Goal: Book appointment/travel/reservation

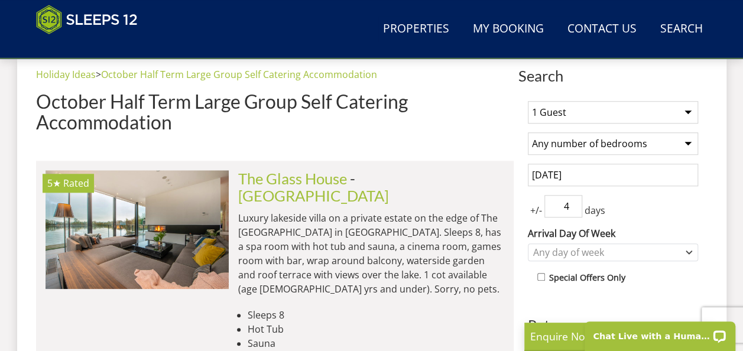
scroll to position [352, 0]
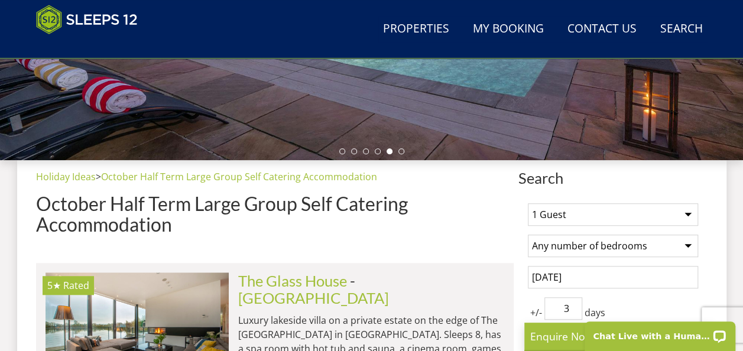
click at [572, 310] on input "3" at bounding box center [563, 308] width 38 height 22
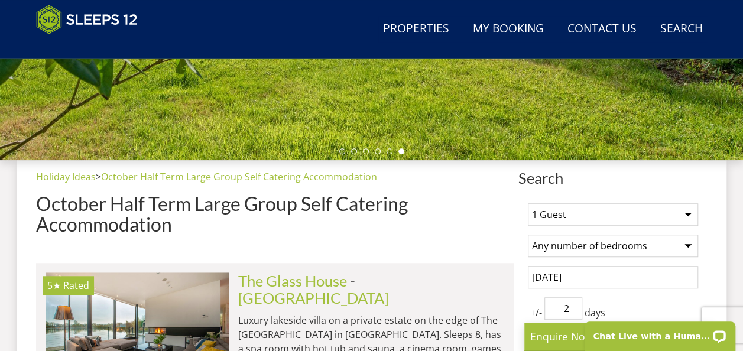
type input "2"
click at [572, 310] on input "2" at bounding box center [563, 308] width 38 height 22
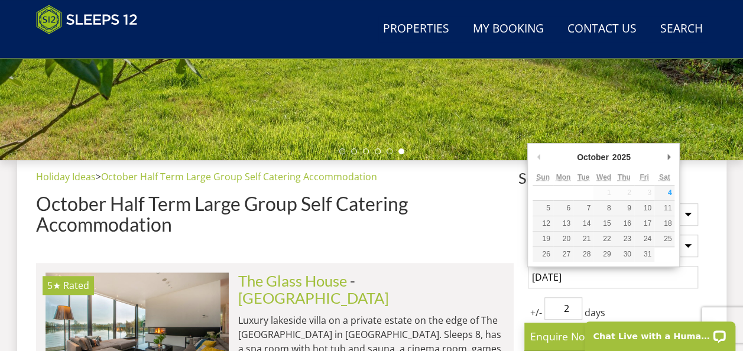
click at [600, 274] on input "[DATE]" at bounding box center [613, 277] width 170 height 22
type input "[DATE]"
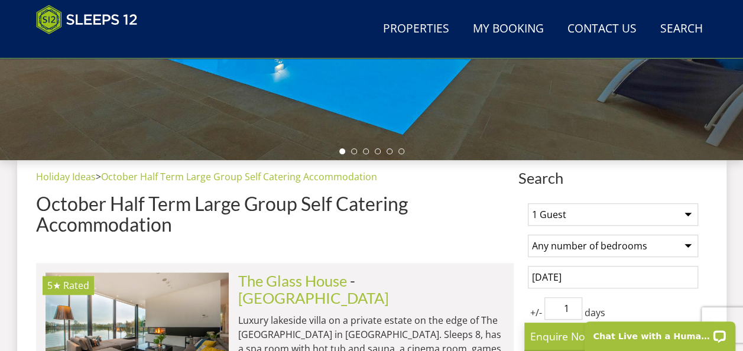
click at [573, 310] on input "1" at bounding box center [563, 308] width 38 height 22
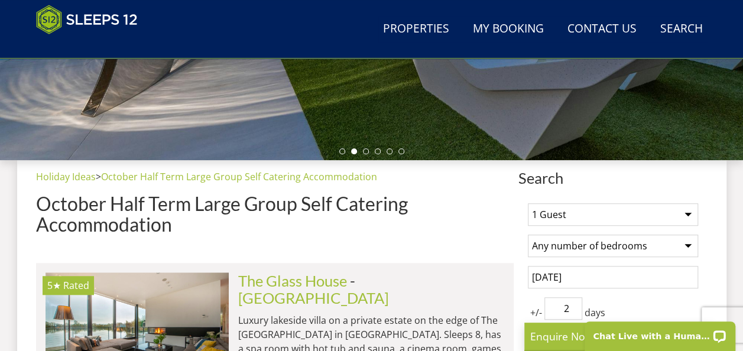
type input "2"
click at [572, 305] on input "2" at bounding box center [563, 308] width 38 height 22
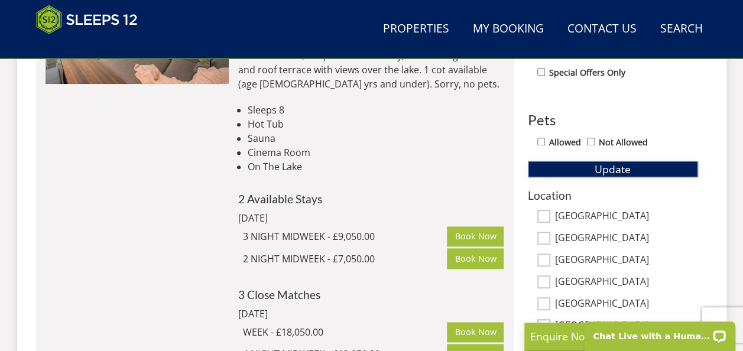
click at [604, 170] on span "Update" at bounding box center [613, 169] width 36 height 14
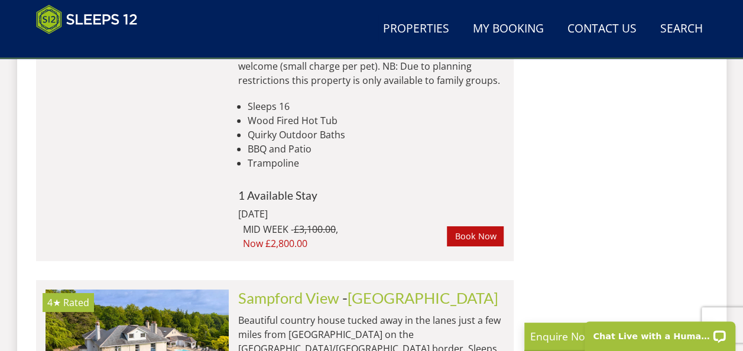
scroll to position [4243, 0]
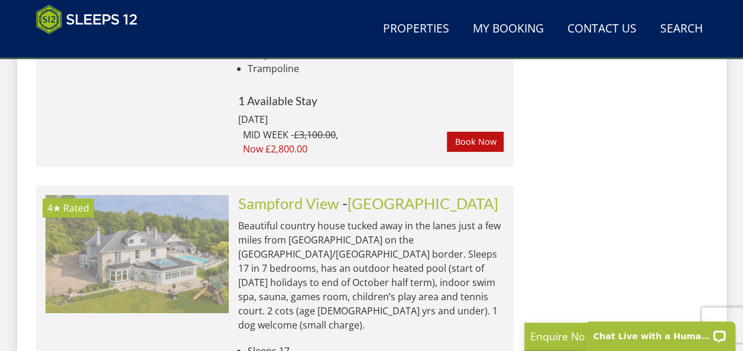
click at [134, 195] on img at bounding box center [137, 254] width 183 height 118
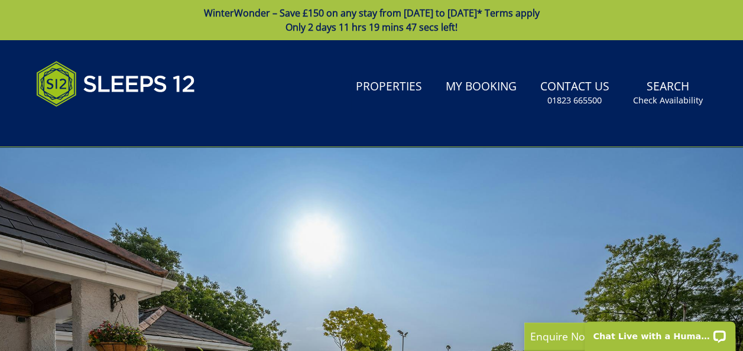
scroll to position [307, 0]
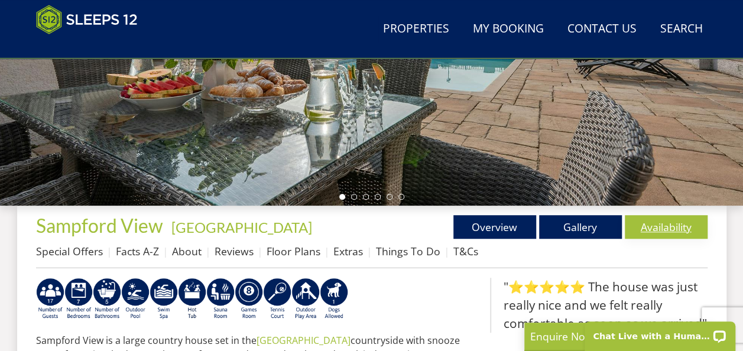
click at [656, 226] on link "Availability" at bounding box center [666, 227] width 83 height 24
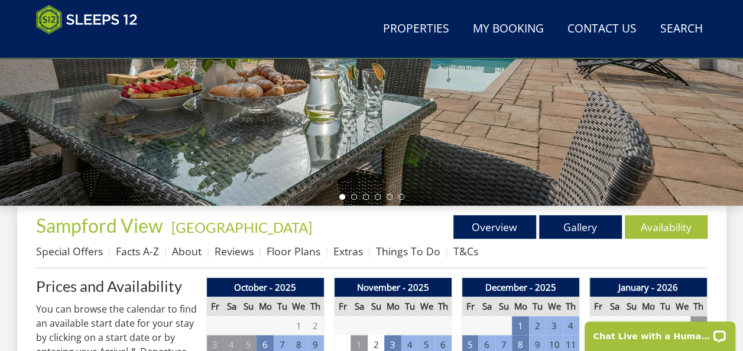
scroll to position [614, 0]
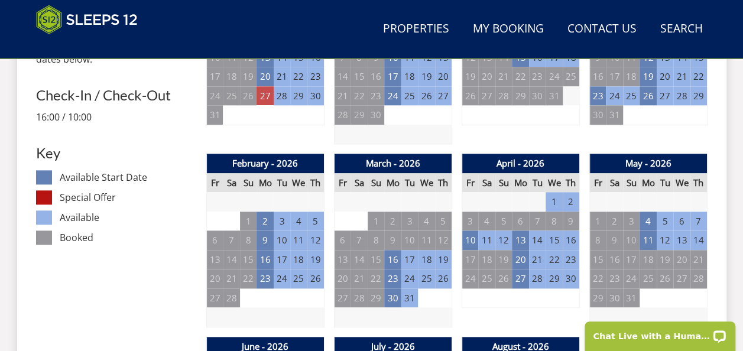
click at [266, 90] on td "27" at bounding box center [265, 96] width 17 height 20
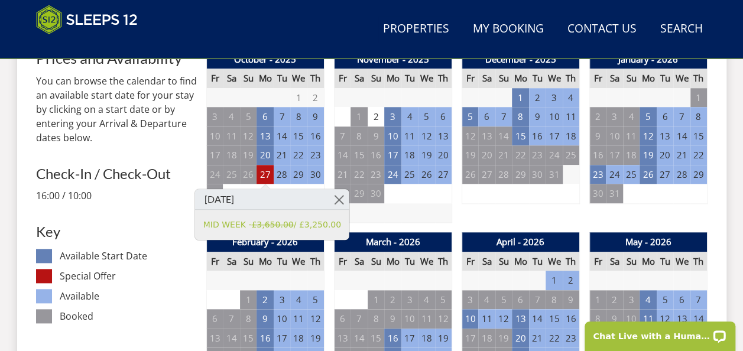
scroll to position [511, 0]
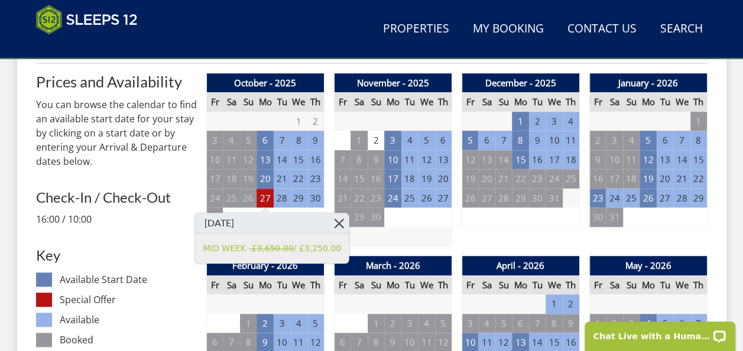
click at [329, 225] on link at bounding box center [339, 223] width 21 height 21
